Goal: Task Accomplishment & Management: Use online tool/utility

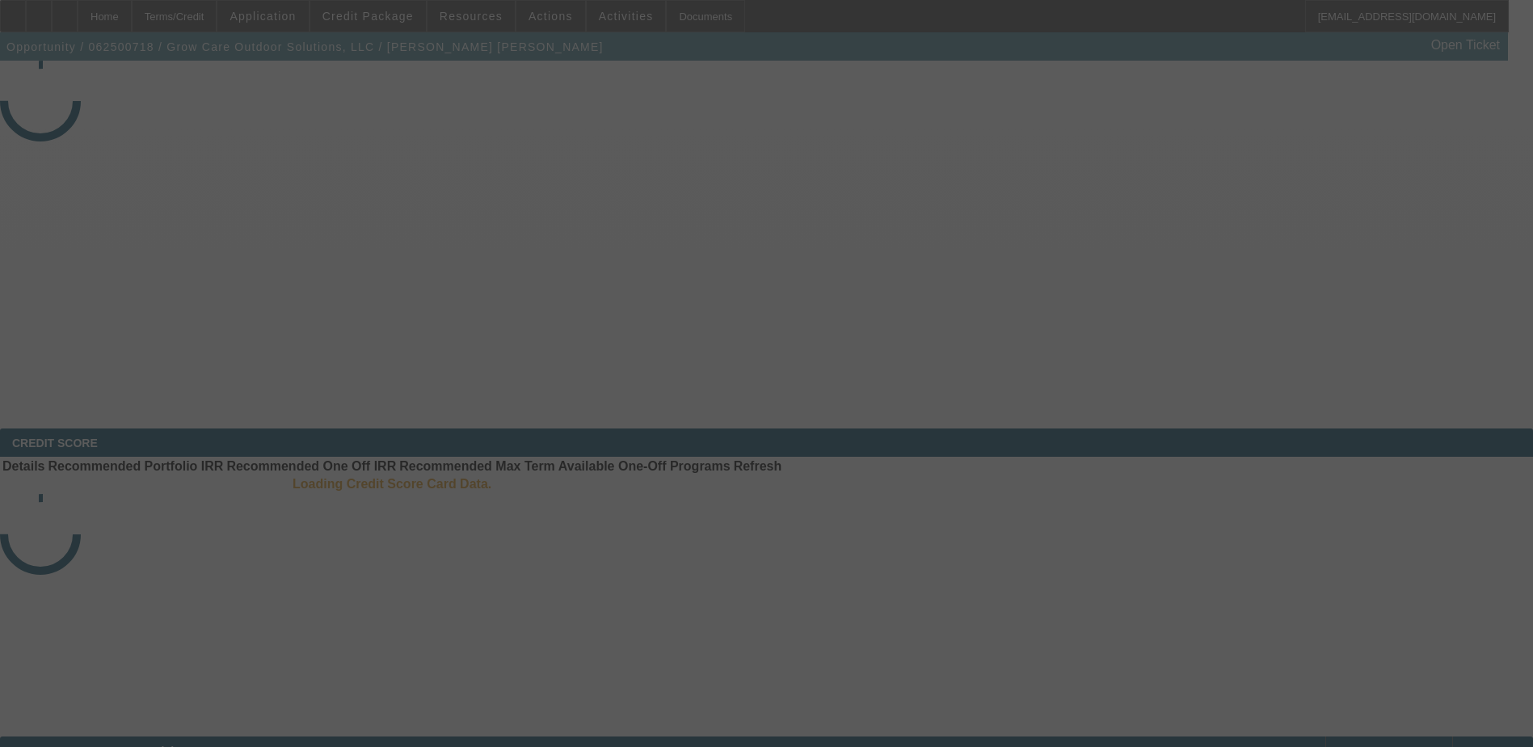
select select "3"
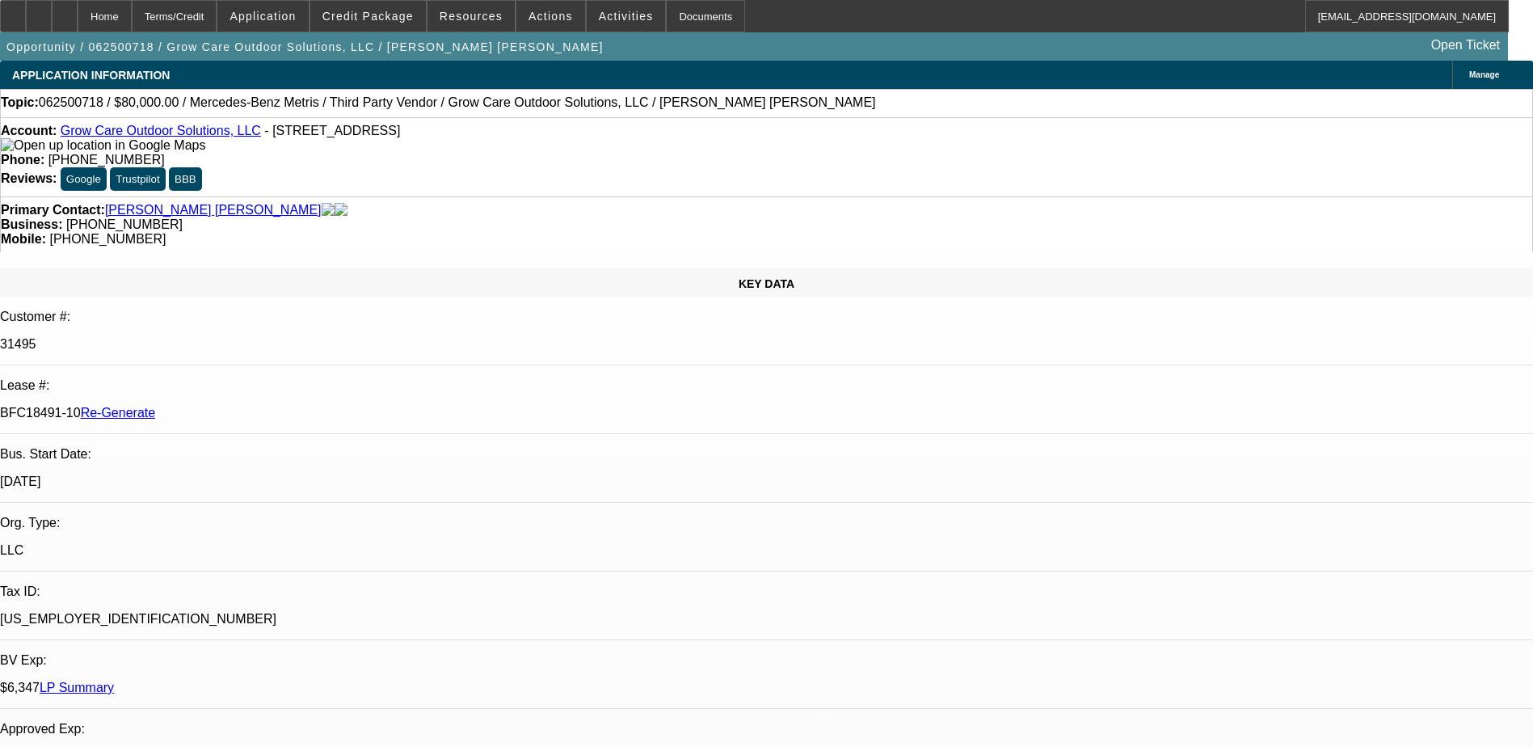
select select "0"
select select "1"
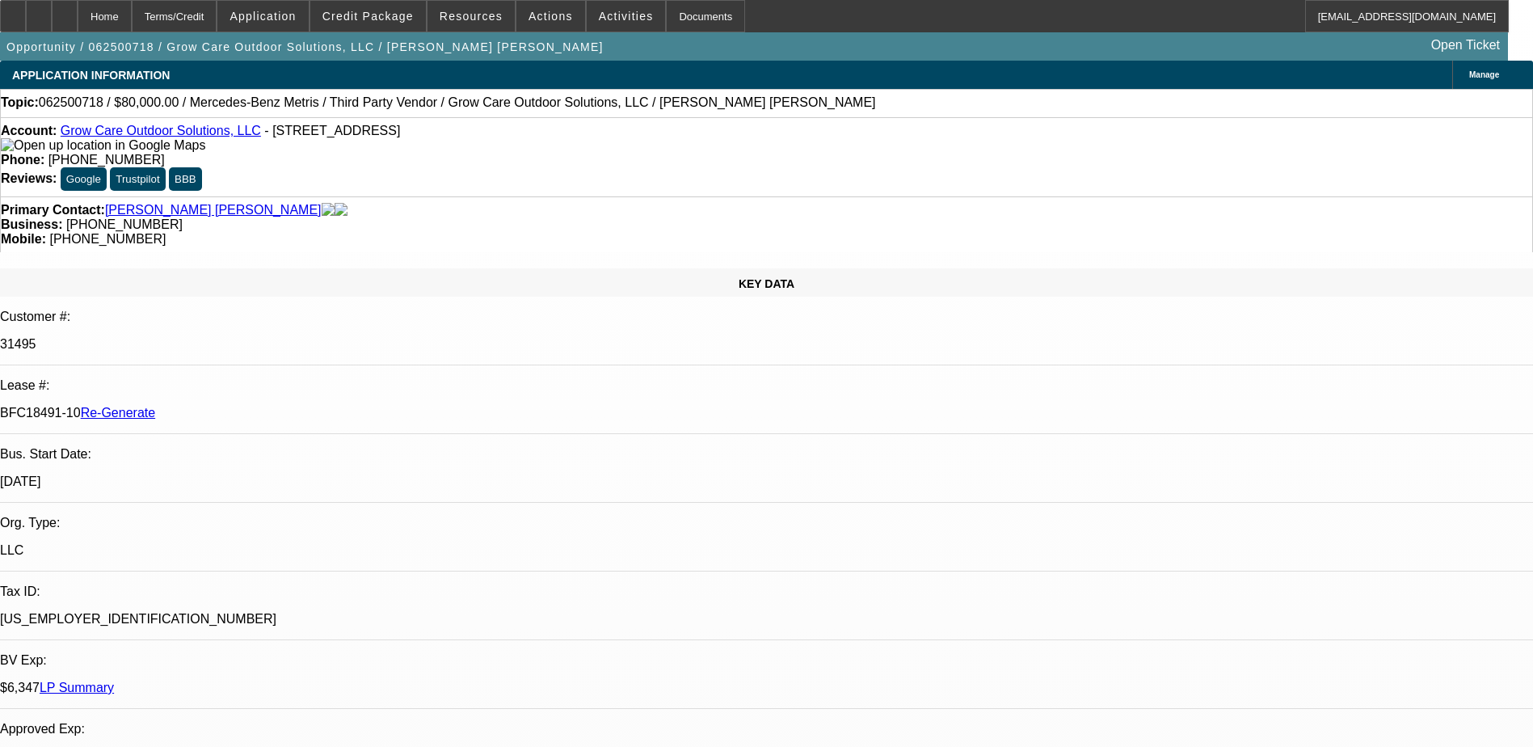
select select "6"
click at [594, 23] on span at bounding box center [626, 16] width 79 height 39
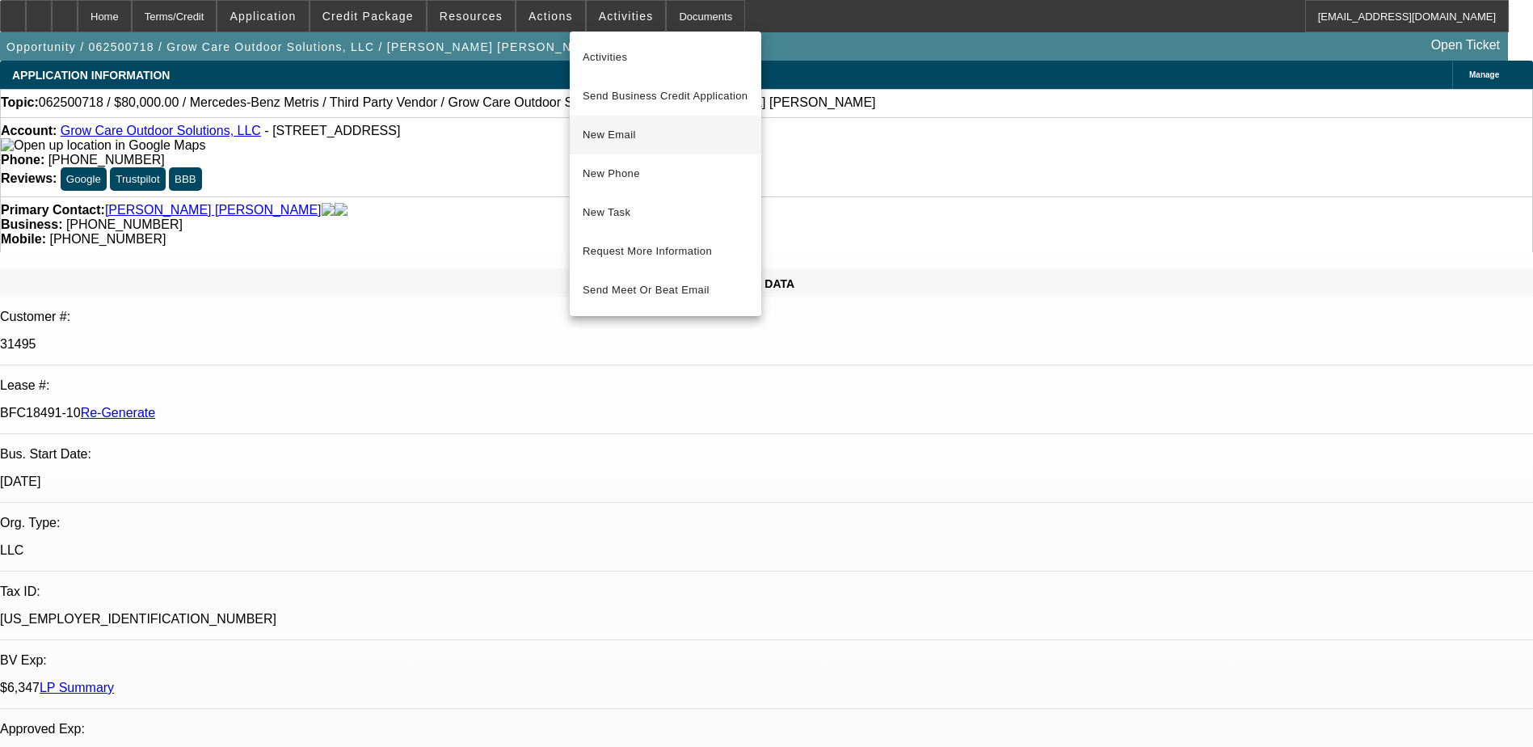
click at [617, 135] on span "New Email" at bounding box center [666, 134] width 166 height 19
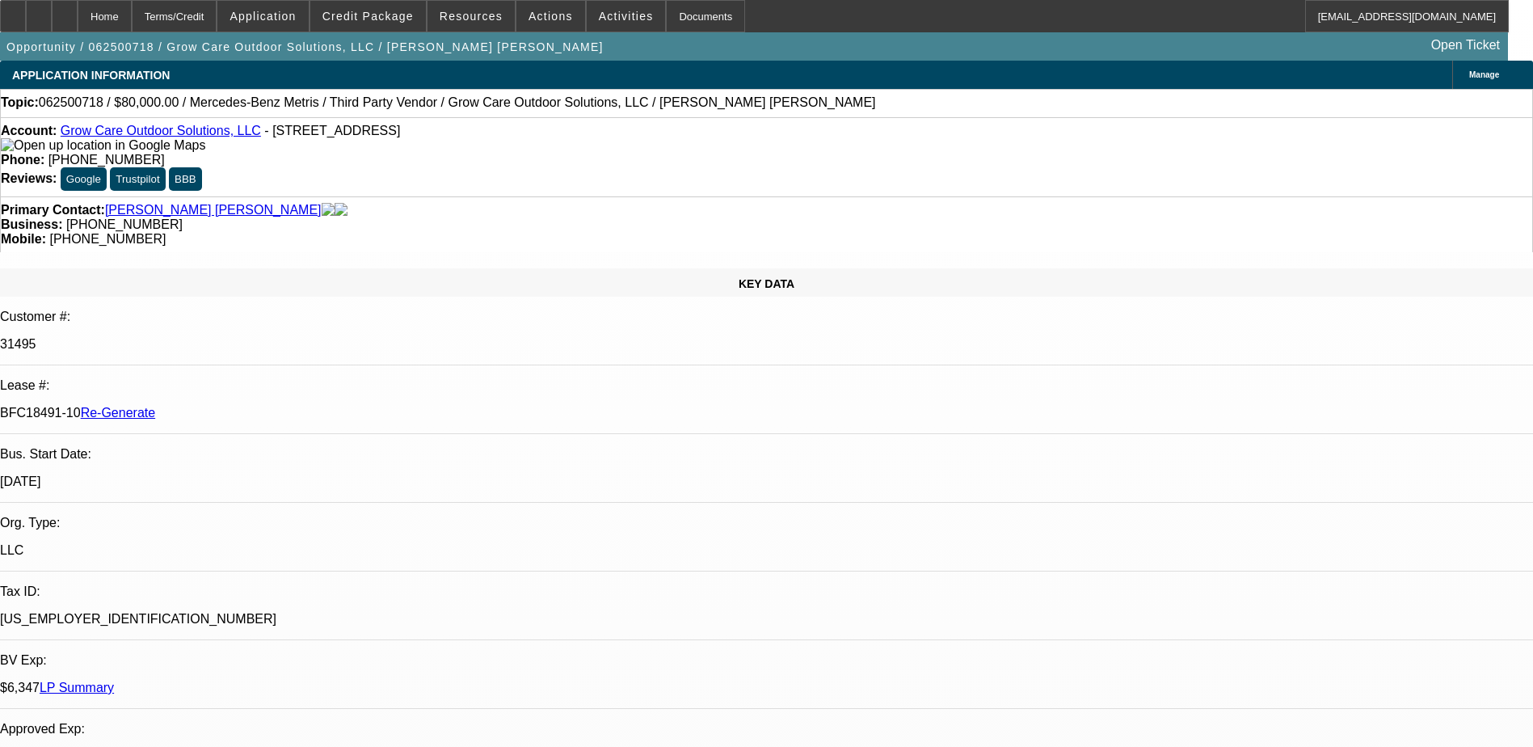
drag, startPoint x: 188, startPoint y: 285, endPoint x: 256, endPoint y: 289, distance: 68.0
click at [256, 406] on div "BFC18491-10 Re-Generate" at bounding box center [766, 413] width 1533 height 15
copy p "BFC18491-10"
